Goal: Transaction & Acquisition: Purchase product/service

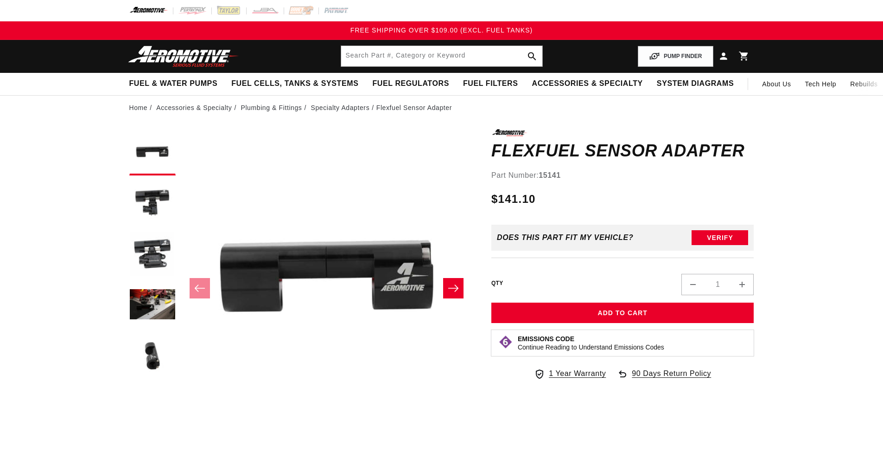
click at [455, 292] on icon "Slide right" at bounding box center [453, 287] width 11 height 9
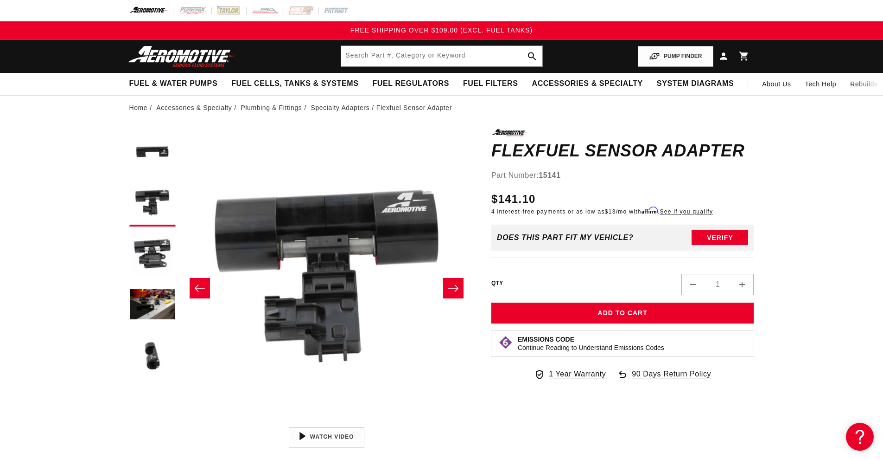
click at [454, 291] on icon "Slide right" at bounding box center [453, 287] width 11 height 9
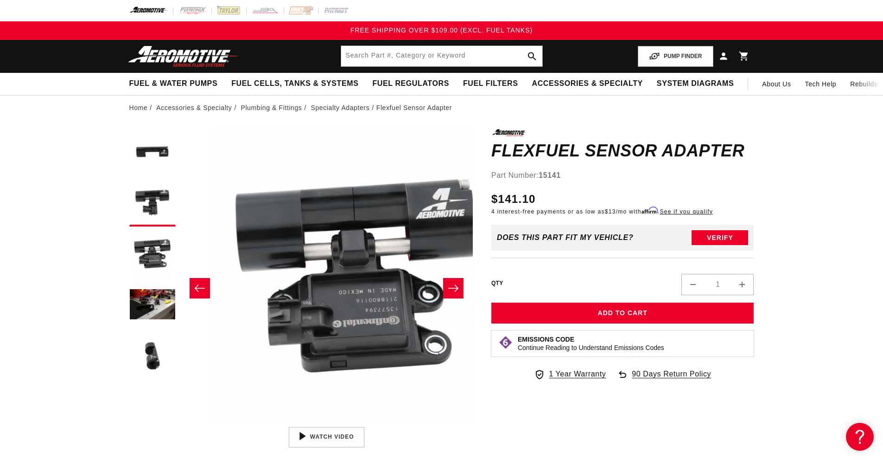
scroll to position [0, 586]
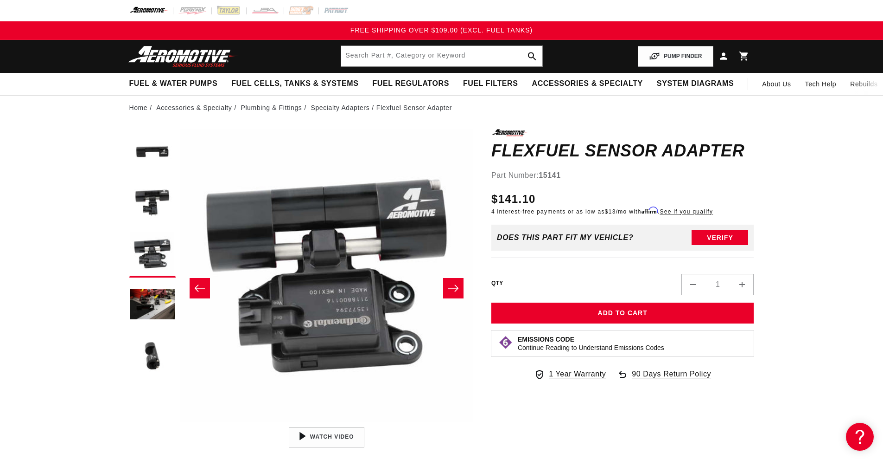
click at [454, 291] on icon "Slide right" at bounding box center [453, 287] width 11 height 9
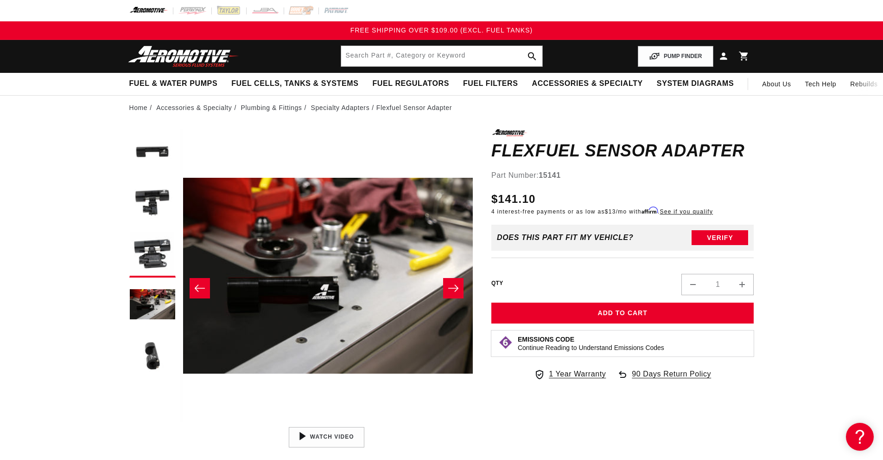
scroll to position [0, 878]
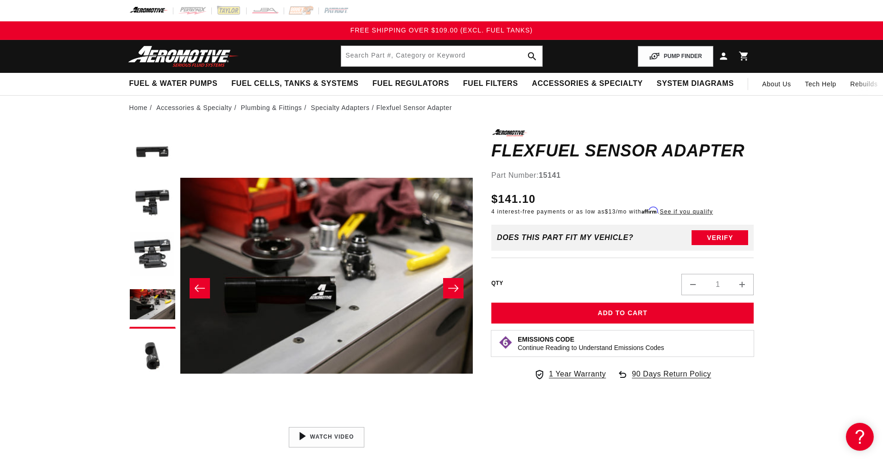
click at [454, 291] on icon "Slide right" at bounding box center [453, 287] width 11 height 9
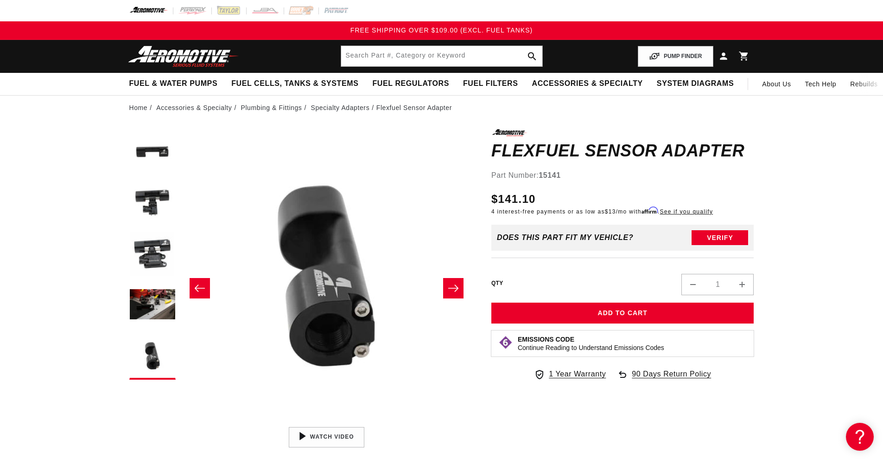
click at [454, 291] on icon "Slide right" at bounding box center [453, 287] width 11 height 9
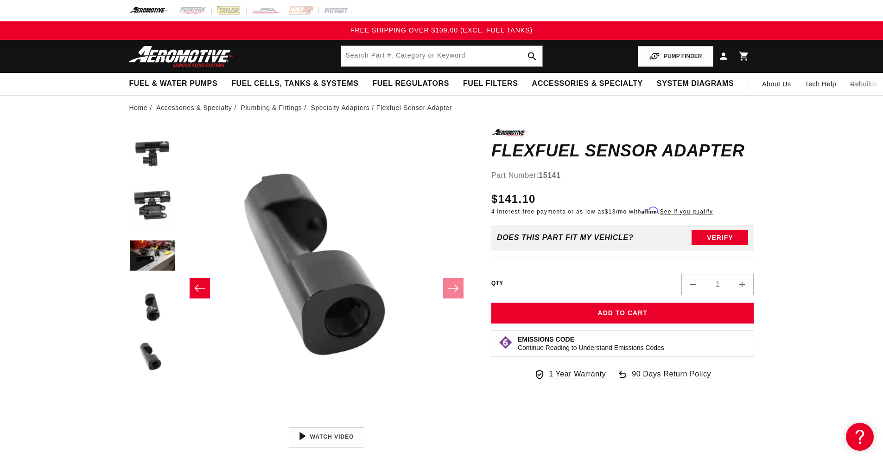
scroll to position [51, 0]
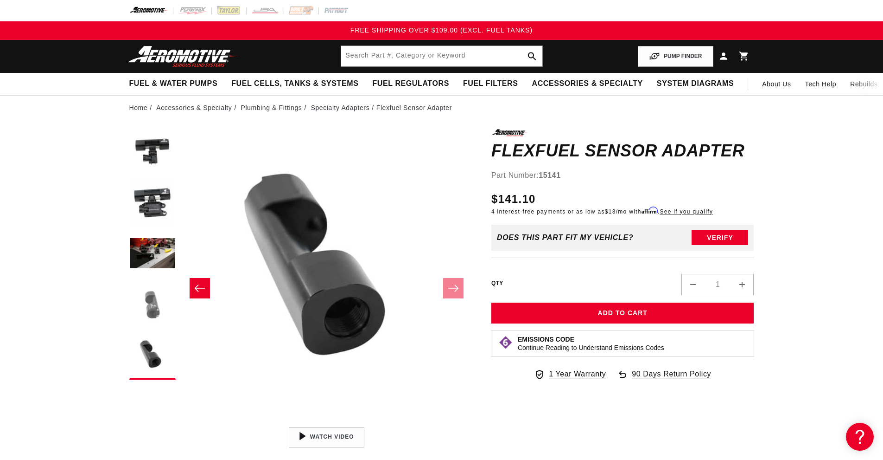
click at [142, 301] on button "Load image 5 in gallery view" at bounding box center [152, 305] width 46 height 46
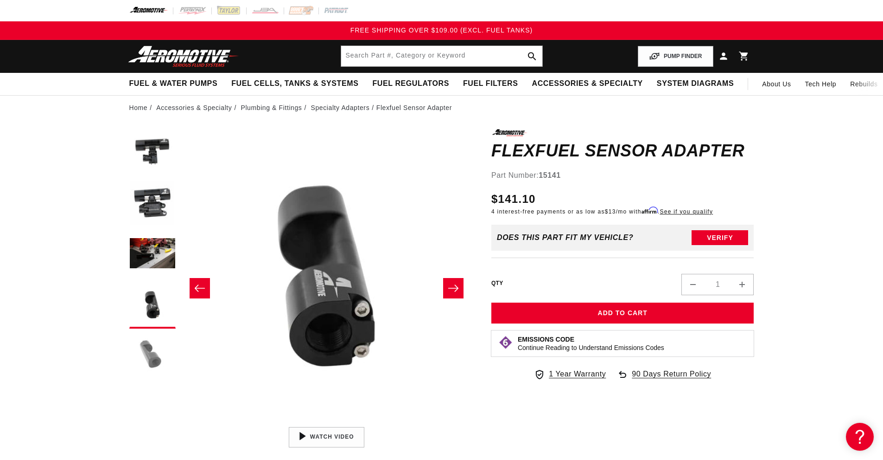
click at [150, 350] on button "Load image 6 in gallery view" at bounding box center [152, 356] width 46 height 46
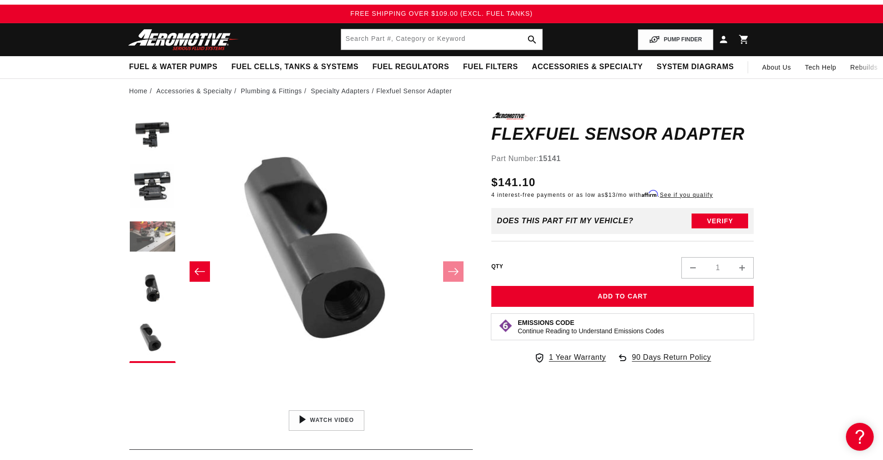
scroll to position [0, 0]
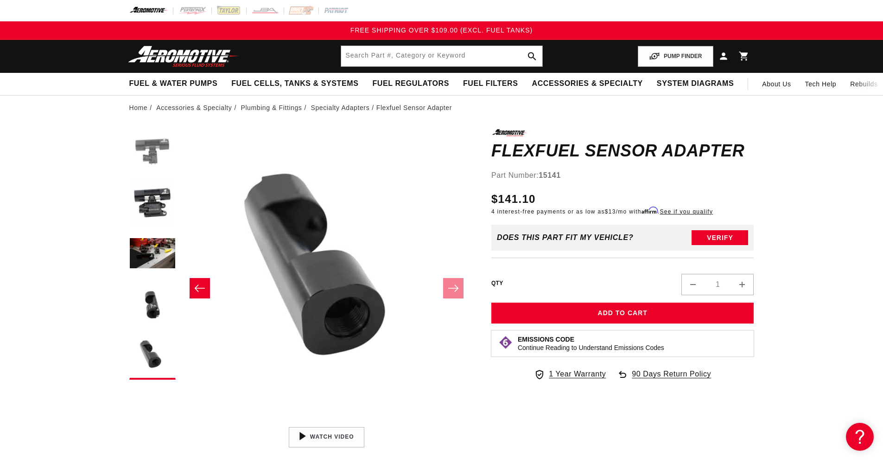
click at [141, 166] on button "Load image 2 in gallery view" at bounding box center [152, 152] width 46 height 46
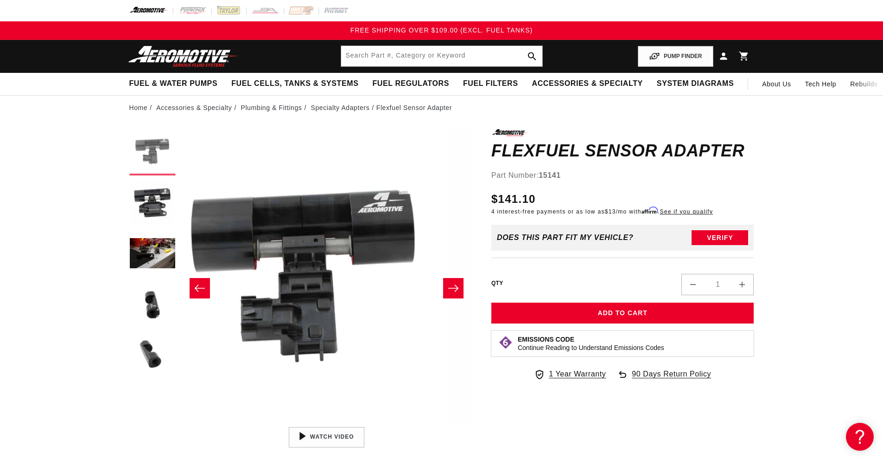
scroll to position [0, 293]
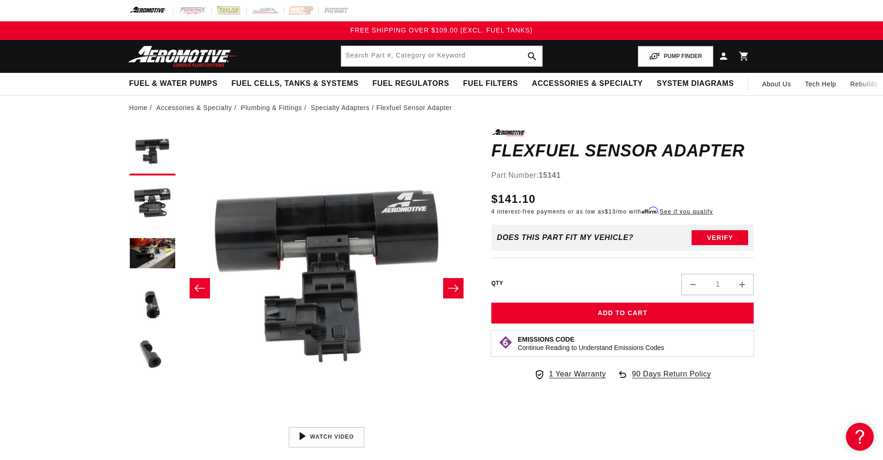
click at [453, 288] on icon "Slide right" at bounding box center [453, 287] width 11 height 9
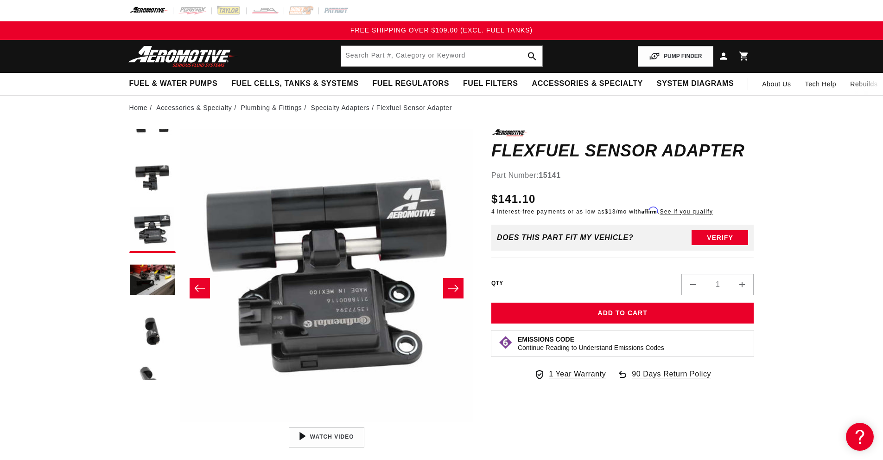
scroll to position [0, 0]
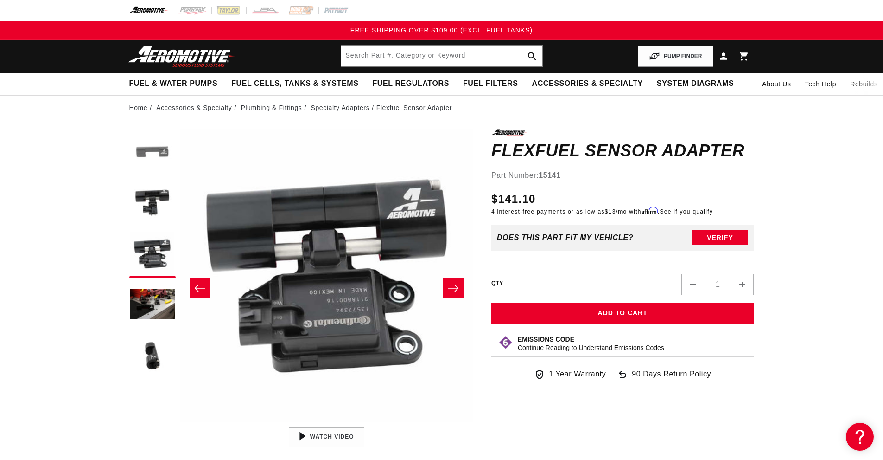
click at [157, 154] on button "Load image 1 in gallery view" at bounding box center [152, 152] width 46 height 46
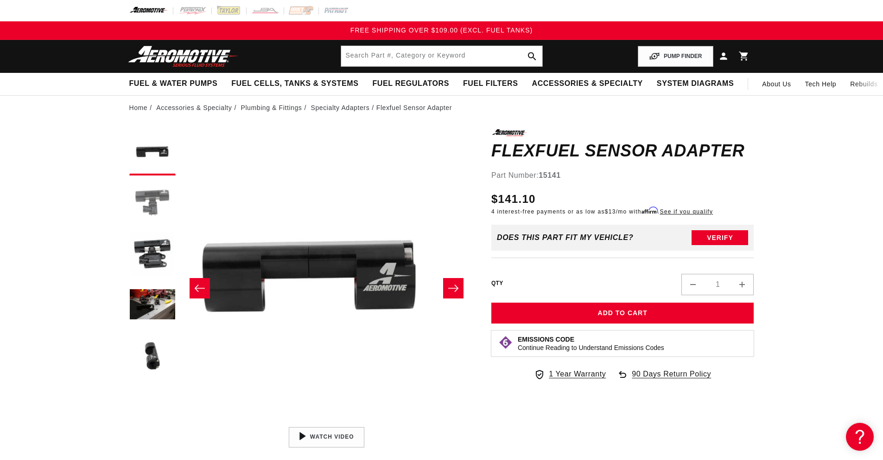
click at [146, 190] on button "Load image 2 in gallery view" at bounding box center [152, 203] width 46 height 46
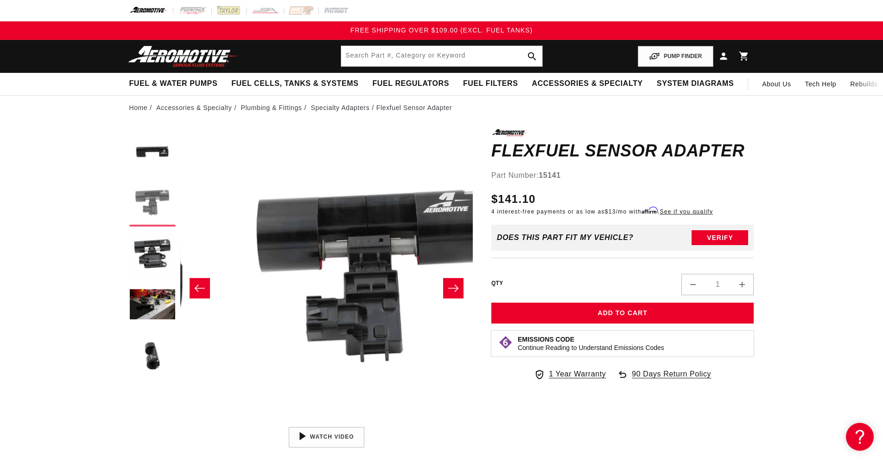
scroll to position [0, 293]
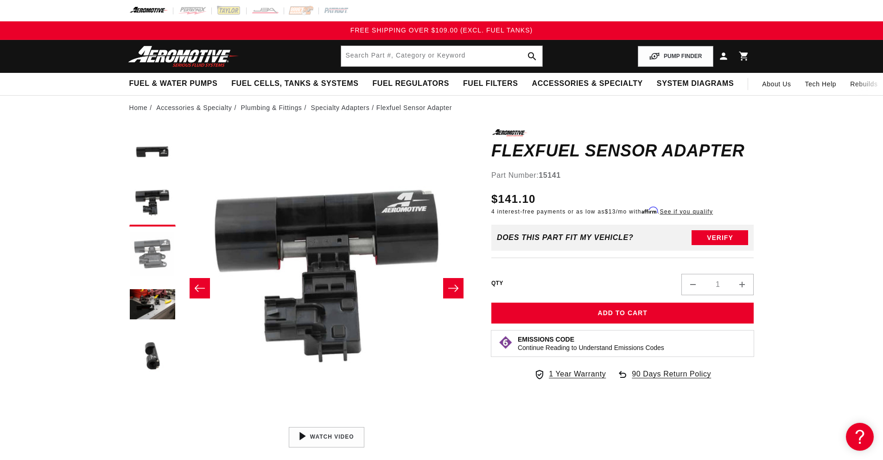
click at [144, 258] on button "Load image 3 in gallery view" at bounding box center [152, 254] width 46 height 46
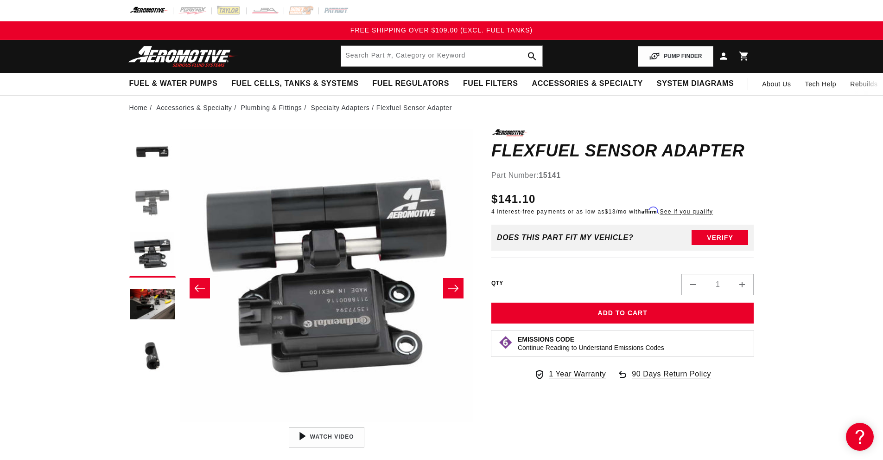
click at [154, 213] on button "Load image 2 in gallery view" at bounding box center [152, 203] width 46 height 46
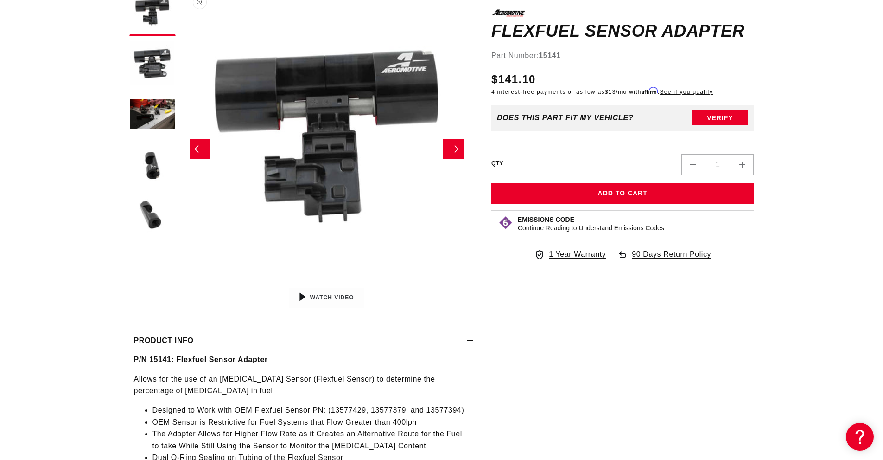
scroll to position [278, 0]
